Goal: Check status: Check status

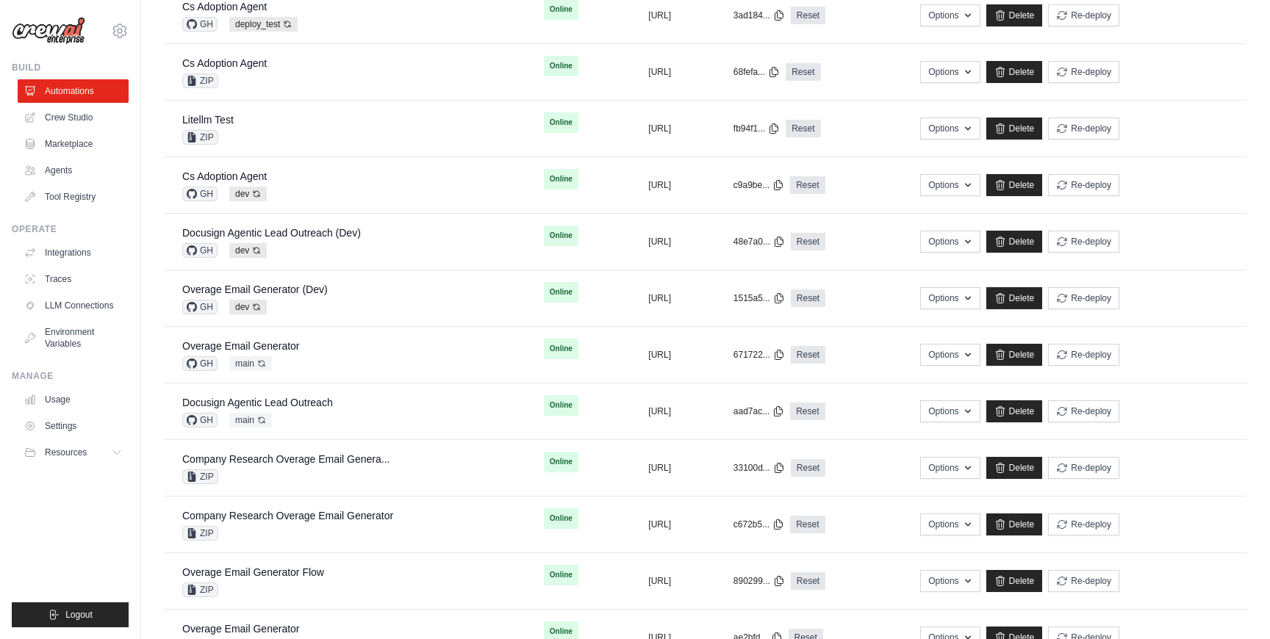
scroll to position [760, 0]
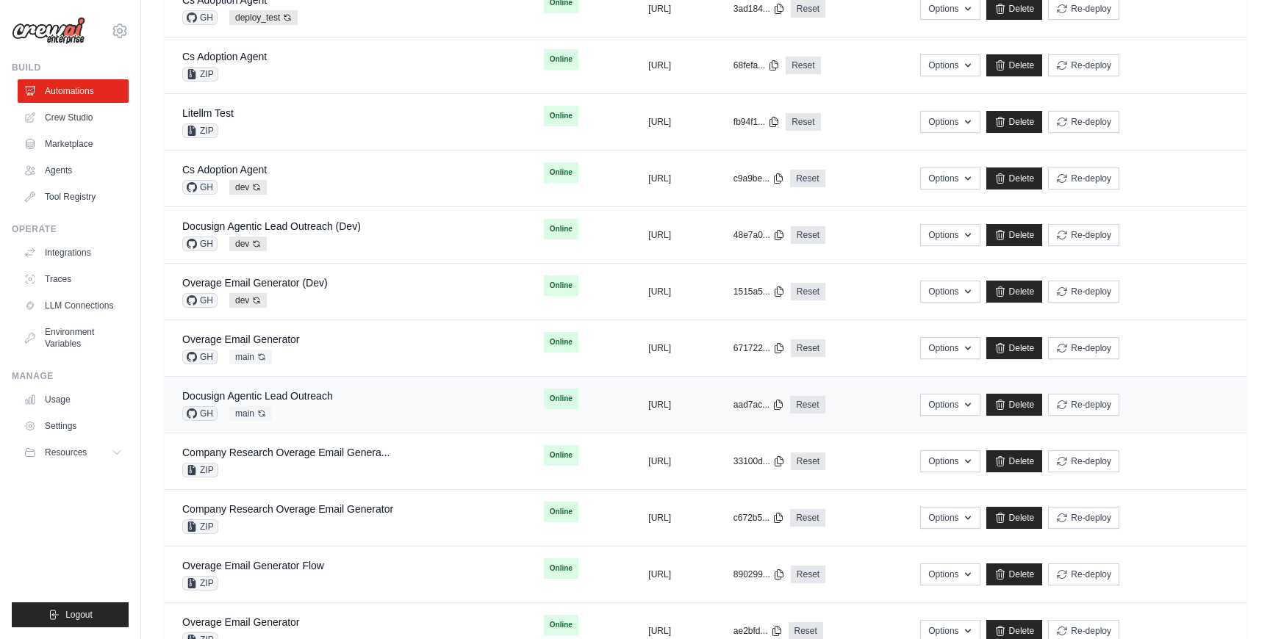
click at [364, 416] on div "Docusign Agentic Lead Outreach GH main Auto-deploy enabled" at bounding box center [345, 405] width 326 height 32
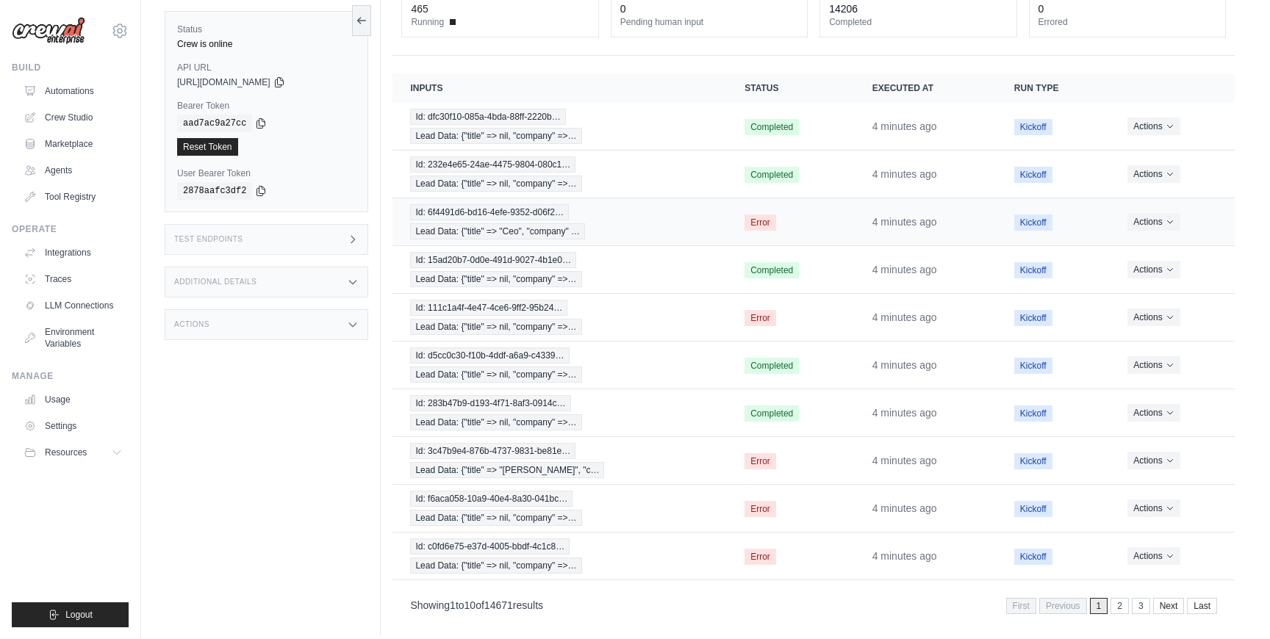
scroll to position [120, 0]
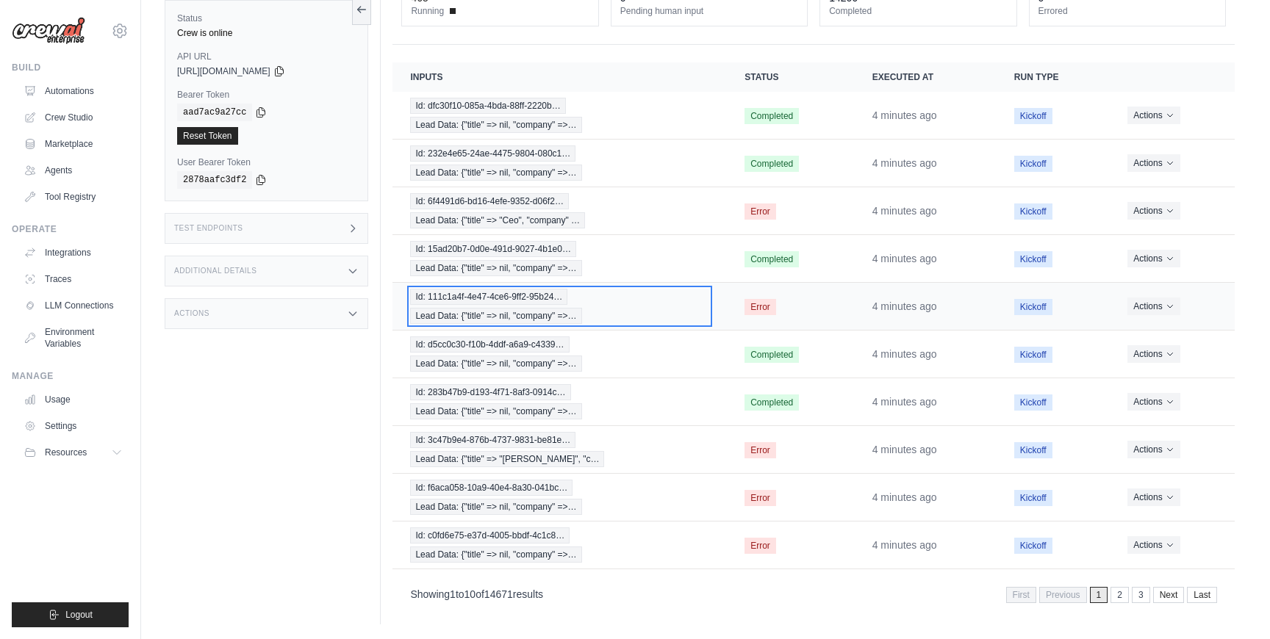
click at [646, 308] on div "Id: 111c1a4f-4e47-4ce6-9ff2-95b24… Lead Data: {"title" => nil, "company" =>…" at bounding box center [559, 306] width 299 height 35
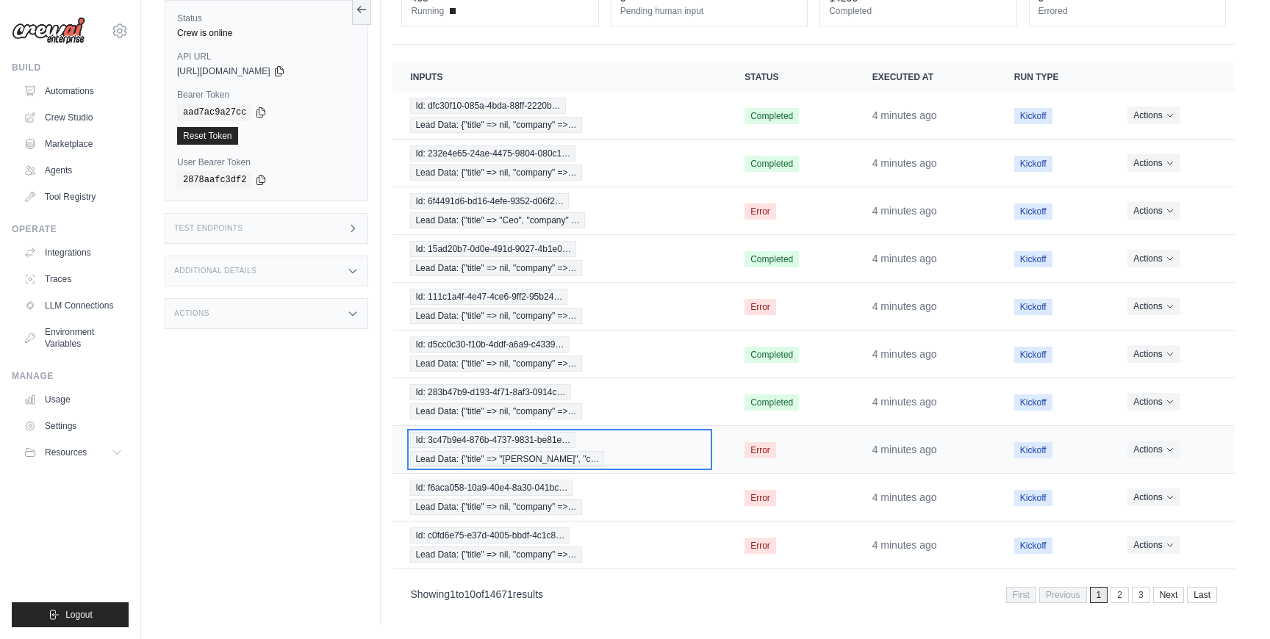
click at [667, 450] on div "Id: 3c47b9e4-876b-4737-9831-be81e… Lead Data: {"title" => "Jacob Goins", "c…" at bounding box center [559, 449] width 299 height 35
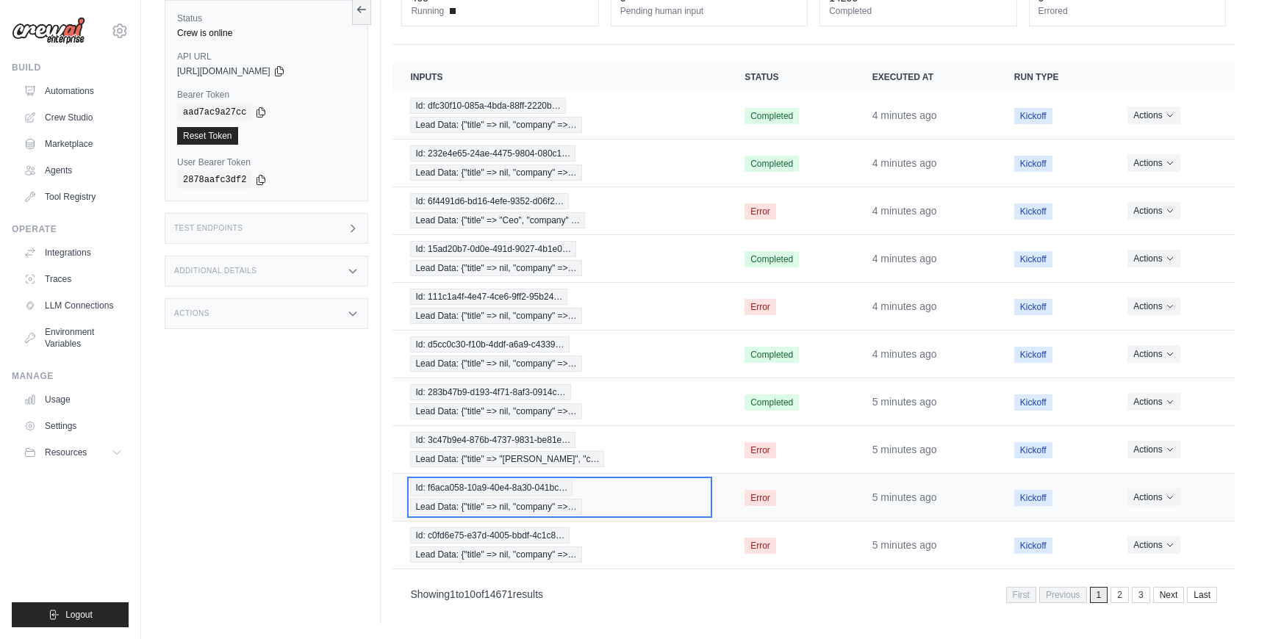
click at [675, 494] on div "Id: f6aca058-10a9-40e4-8a30-041bc… Lead Data: {"title" => nil, "company" =>…" at bounding box center [559, 497] width 299 height 35
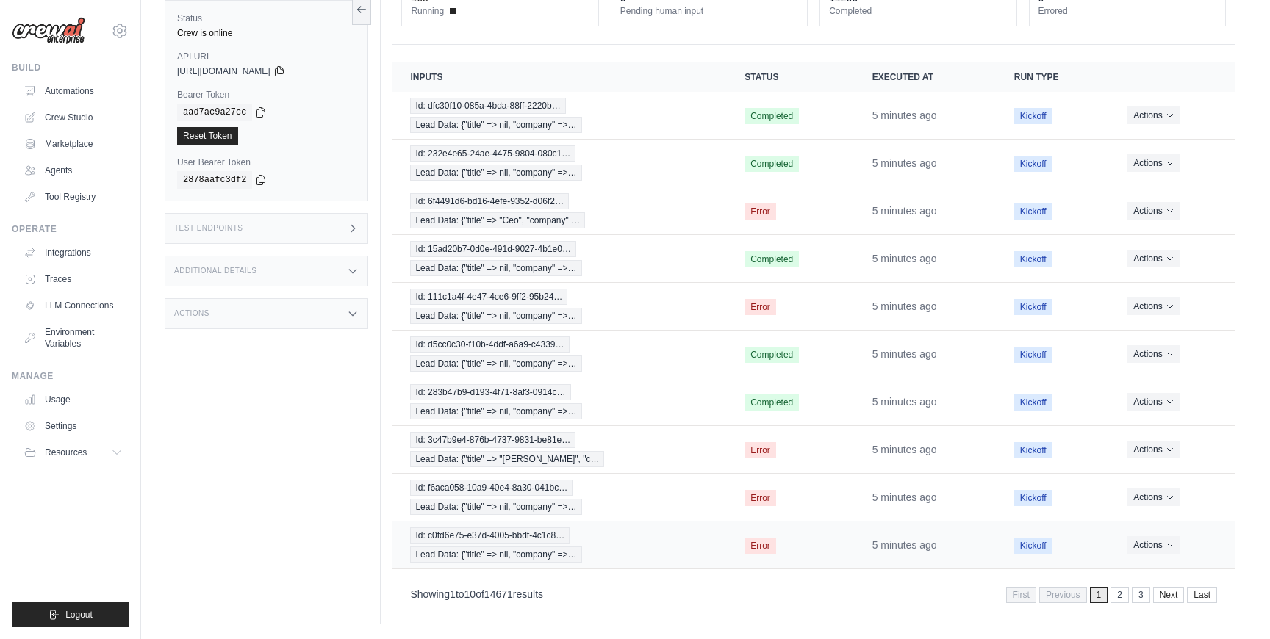
click at [682, 565] on td "Id: c0fd6e75-e37d-4005-bbdf-4c1c8… Lead Data: {"title" => nil, "company" =>…" at bounding box center [559, 546] width 334 height 48
click at [669, 554] on div "Id: c0fd6e75-e37d-4005-bbdf-4c1c8… Lead Data: {"title" => nil, "company" =>…" at bounding box center [559, 545] width 299 height 35
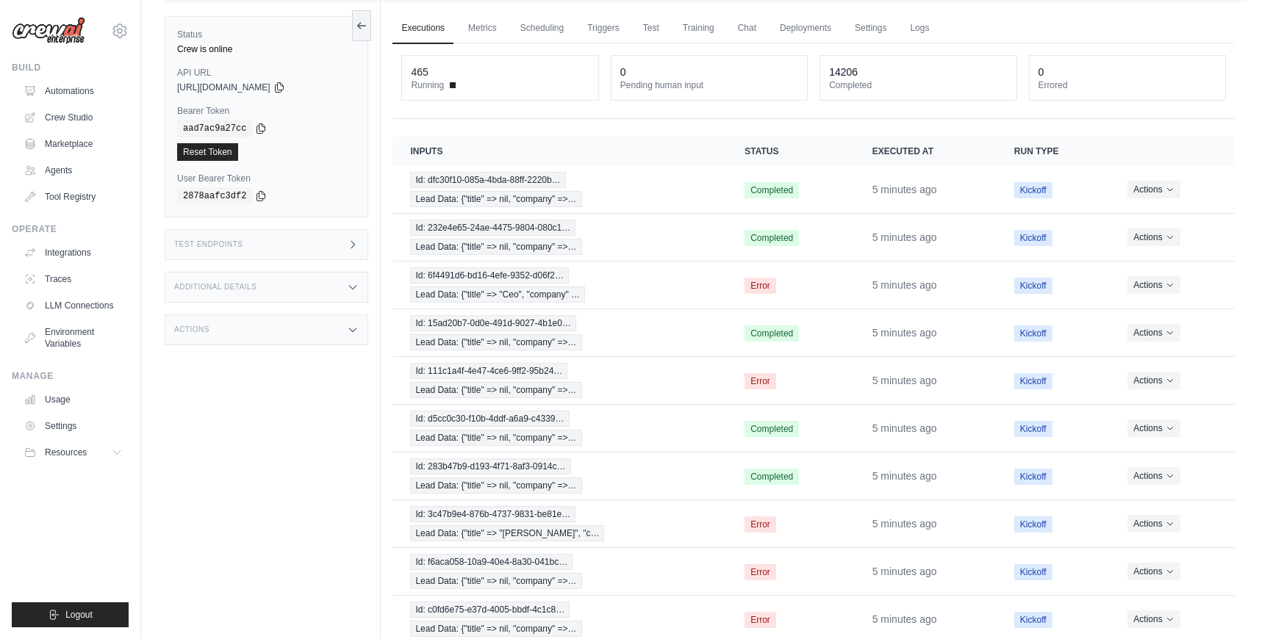
scroll to position [46, 0]
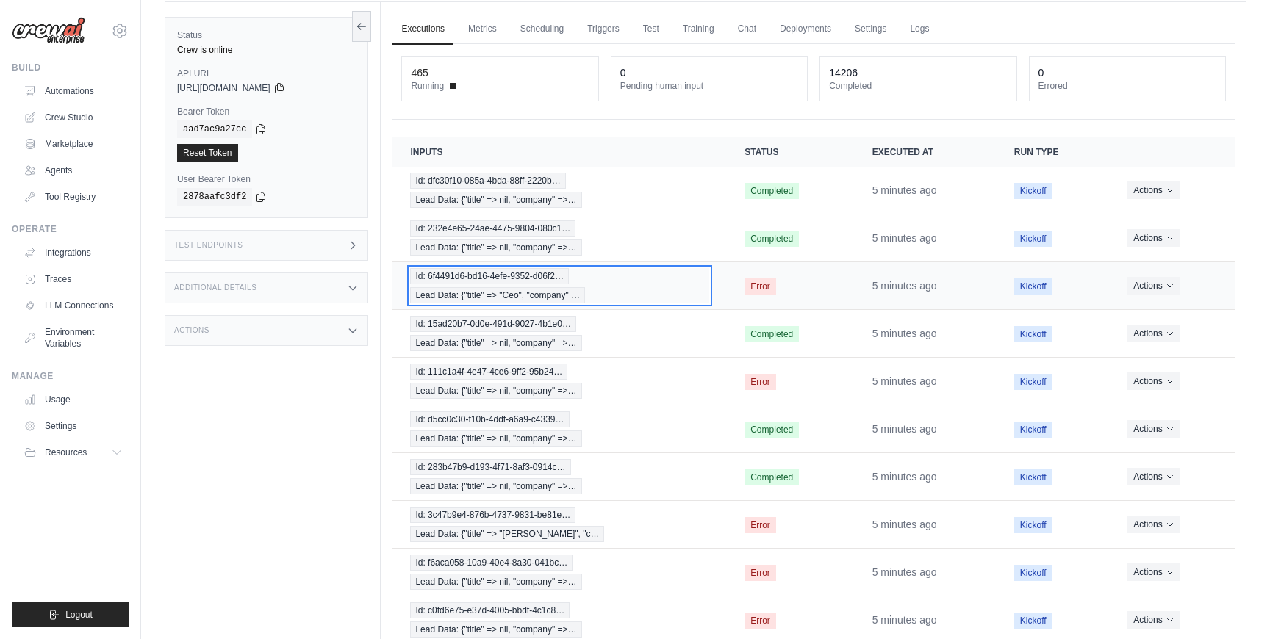
click at [664, 278] on div "Id: 6f4491d6-bd16-4efe-9352-d06f2… Lead Data: {"title" => "Ceo", "company" …" at bounding box center [559, 285] width 299 height 35
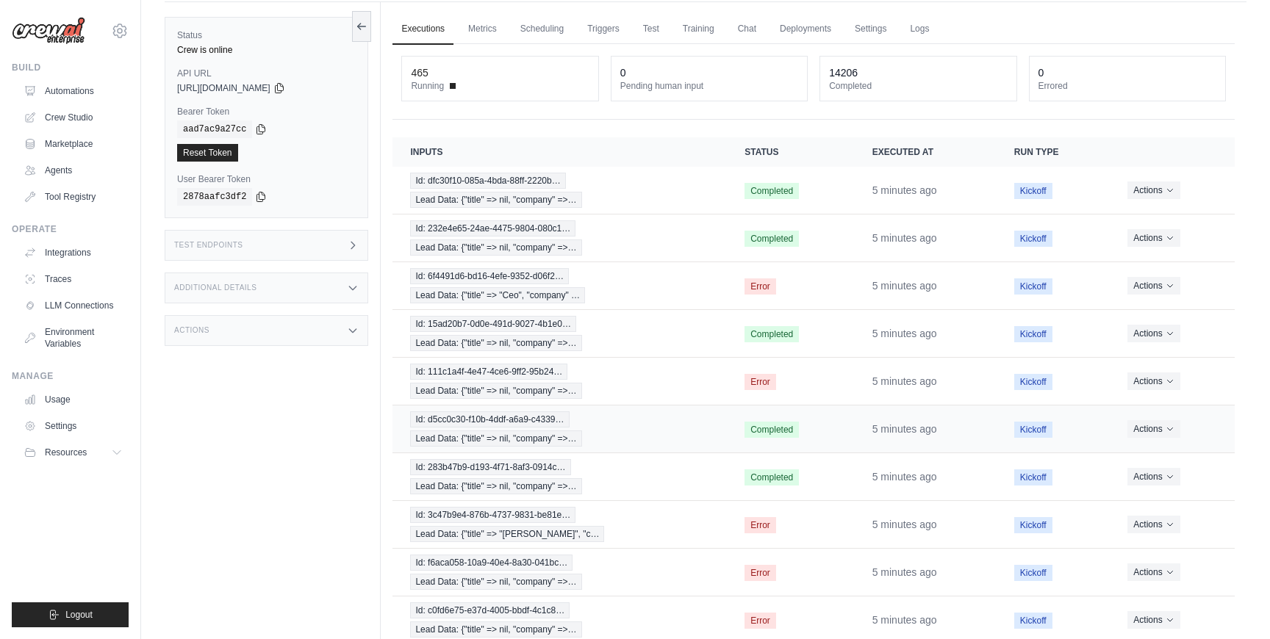
scroll to position [120, 0]
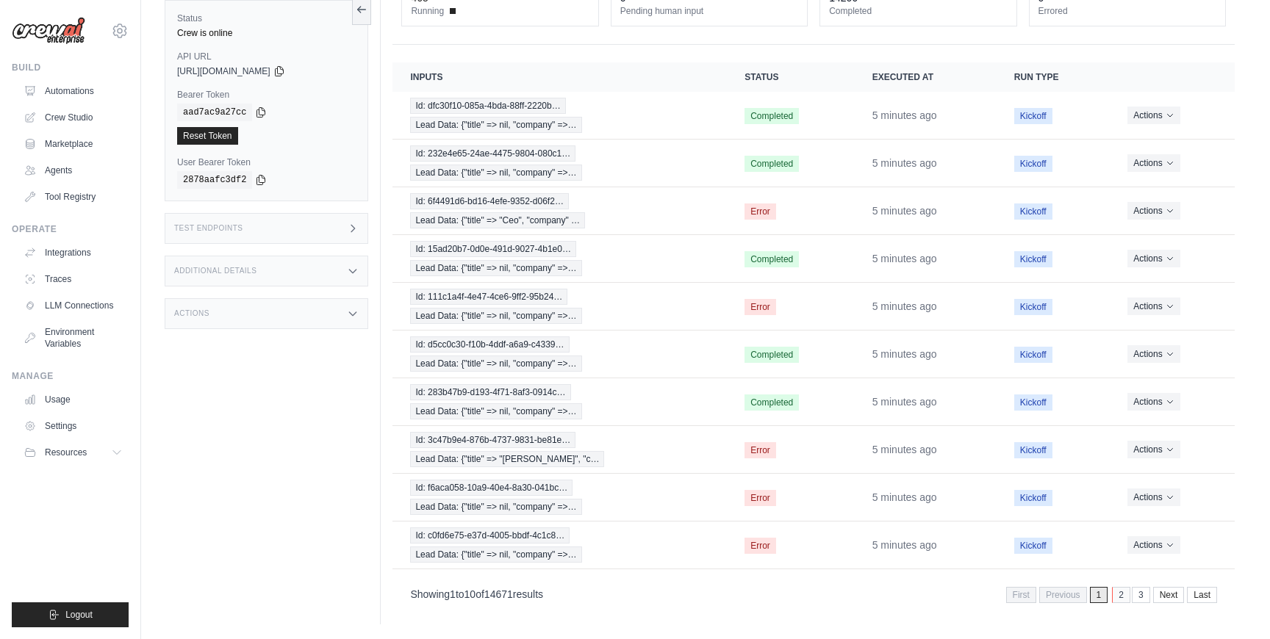
click at [1121, 598] on link "2" at bounding box center [1121, 595] width 18 height 16
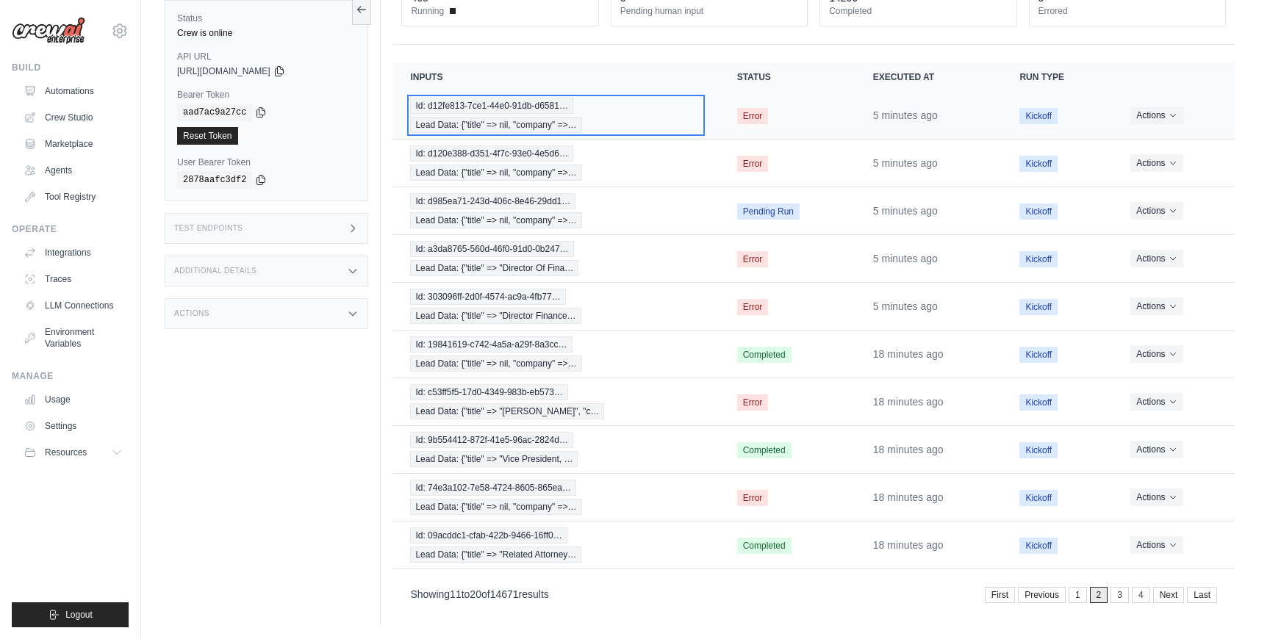
click at [639, 123] on div "Id: d12fe813-7ce1-44e0-91db-d6581… Lead Data: {"title" => nil, "company" =>…" at bounding box center [555, 115] width 291 height 35
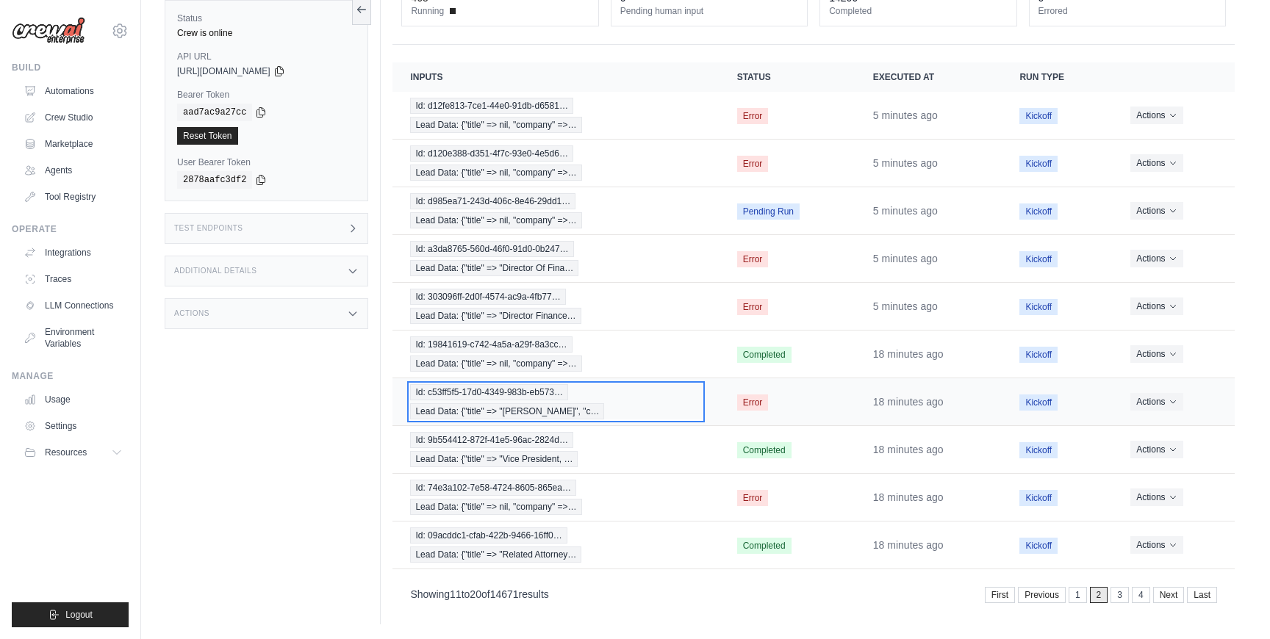
click at [650, 401] on div "Id: c53ff5f5-17d0-4349-983b-eb573… Lead Data: {"title" => "Jacob Goins", "c…" at bounding box center [555, 401] width 291 height 35
